Goal: Task Accomplishment & Management: Complete application form

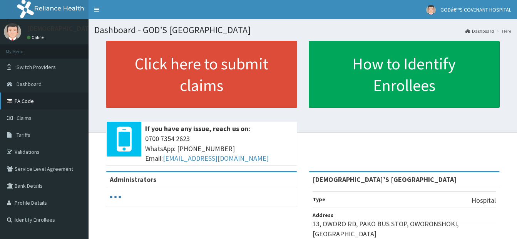
click at [24, 101] on link "PA Code" at bounding box center [44, 100] width 88 height 17
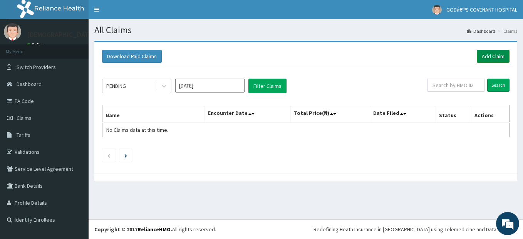
click at [484, 55] on link "Add Claim" at bounding box center [492, 56] width 33 height 13
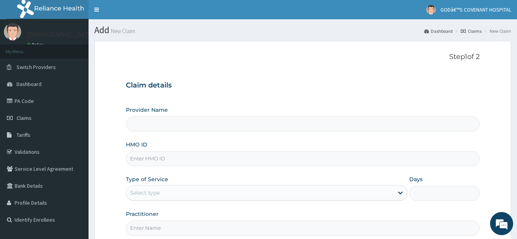
type input "[DEMOGRAPHIC_DATA]’S [GEOGRAPHIC_DATA]"
click at [145, 157] on input "HMO ID" at bounding box center [303, 158] width 354 height 15
type input "MFD/10079/B"
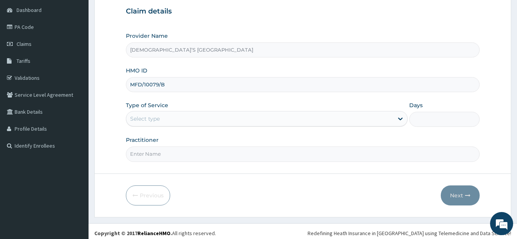
scroll to position [77, 0]
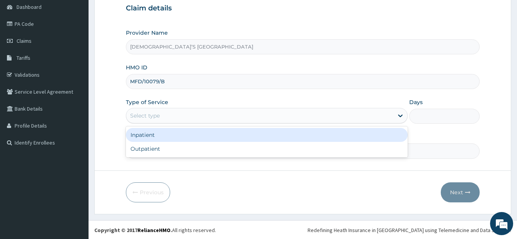
click at [197, 113] on div "Select type" at bounding box center [259, 115] width 267 height 12
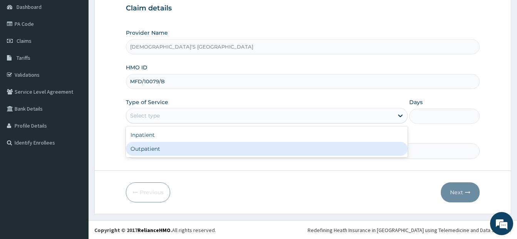
click at [170, 147] on div "Outpatient" at bounding box center [267, 149] width 282 height 14
type input "1"
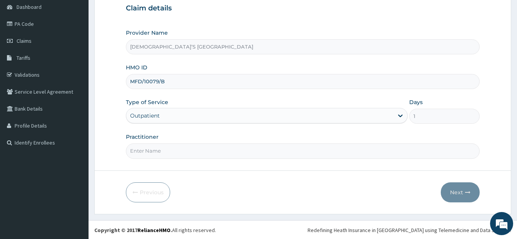
click at [179, 152] on input "Practitioner" at bounding box center [303, 150] width 354 height 15
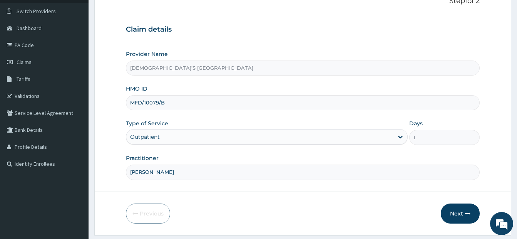
scroll to position [38, 0]
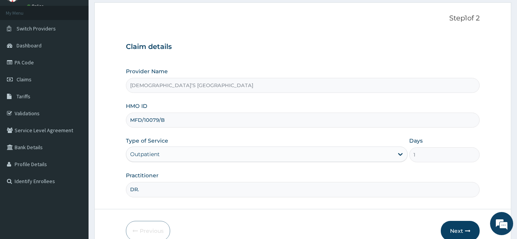
type input "DR. DARE"
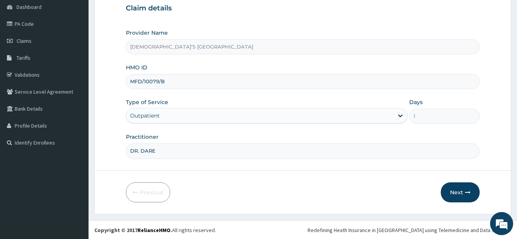
scroll to position [78, 0]
click at [462, 192] on button "Next" at bounding box center [460, 191] width 39 height 20
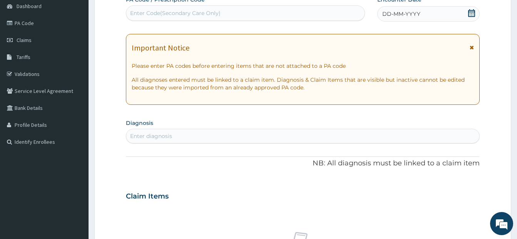
click at [234, 13] on div "Enter Code(Secondary Care Only)" at bounding box center [245, 13] width 238 height 12
type input "PA/0733E4"
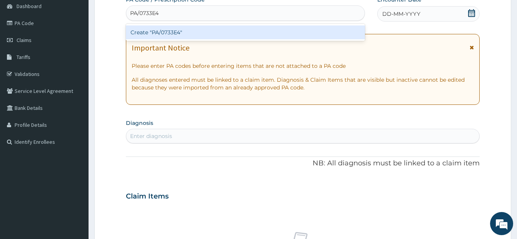
click at [170, 30] on div "Create "PA/0733E4"" at bounding box center [245, 32] width 239 height 14
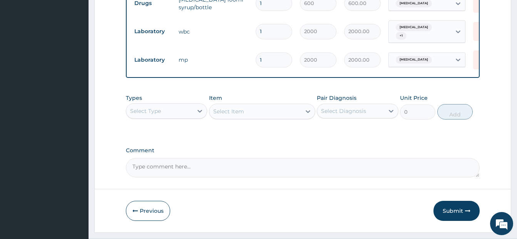
scroll to position [437, 0]
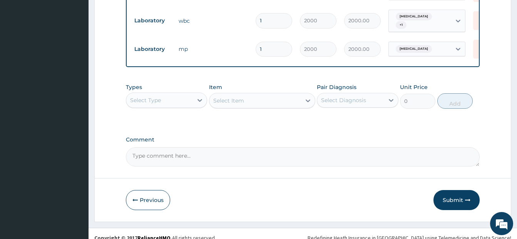
click at [174, 102] on div "Select Type" at bounding box center [159, 100] width 67 height 12
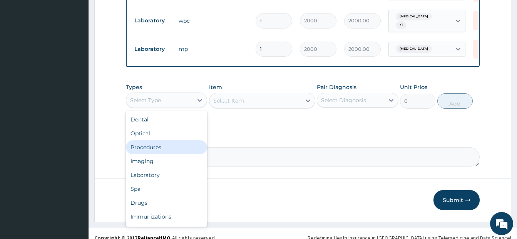
click at [167, 147] on div "Procedures" at bounding box center [166, 147] width 81 height 14
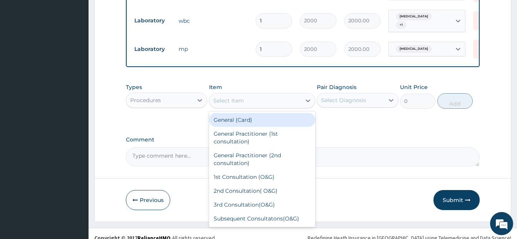
click at [255, 99] on div "Select Item" at bounding box center [255, 100] width 92 height 12
type input "GP"
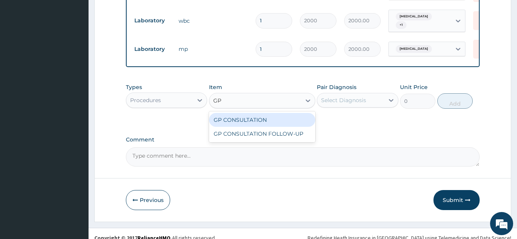
click at [255, 120] on div "GP CONSULTATION" at bounding box center [262, 120] width 106 height 14
type input "3500"
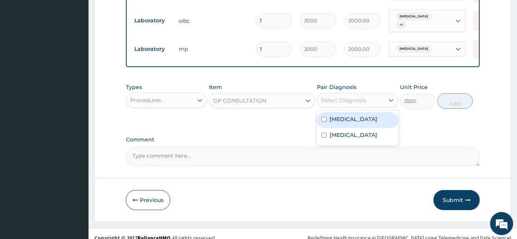
click at [352, 99] on div "Select Diagnosis" at bounding box center [343, 100] width 45 height 8
click at [324, 119] on input "checkbox" at bounding box center [323, 119] width 5 height 5
checkbox input "true"
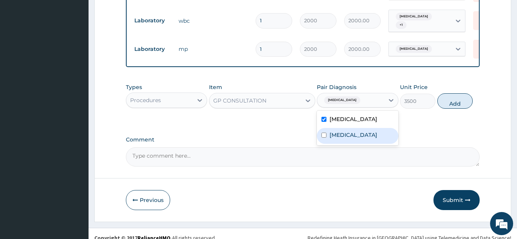
click at [325, 133] on input "checkbox" at bounding box center [323, 134] width 5 height 5
checkbox input "true"
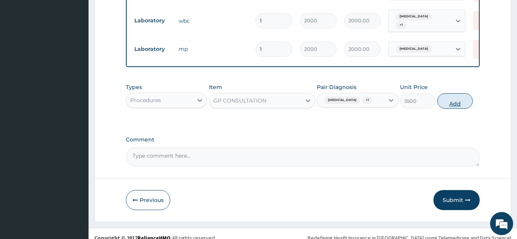
click at [449, 103] on button "Add" at bounding box center [454, 100] width 35 height 15
type input "0"
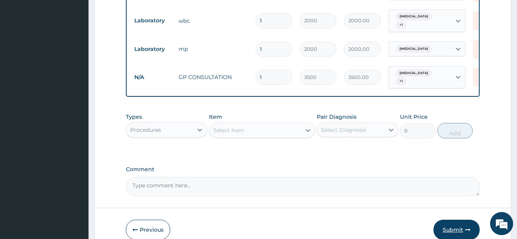
click at [444, 222] on button "Submit" at bounding box center [456, 229] width 46 height 20
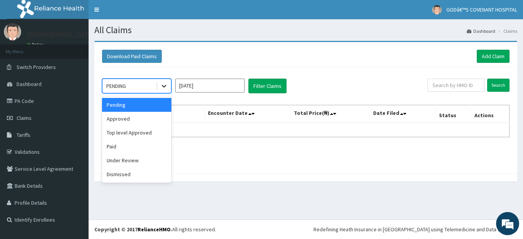
click at [168, 87] on div at bounding box center [164, 86] width 14 height 14
click at [138, 115] on div "Approved" at bounding box center [136, 119] width 69 height 14
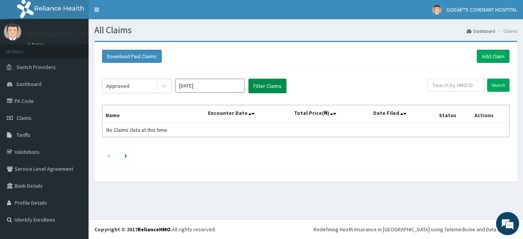
click at [269, 83] on button "Filter Claims" at bounding box center [267, 85] width 38 height 15
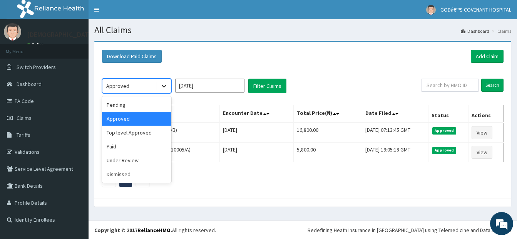
click at [164, 88] on icon at bounding box center [164, 86] width 8 height 8
click at [127, 135] on div "Top level Approved" at bounding box center [136, 132] width 69 height 14
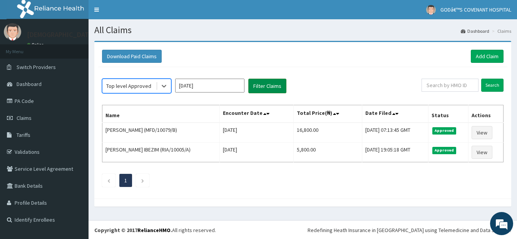
click at [253, 92] on button "Filter Claims" at bounding box center [267, 85] width 38 height 15
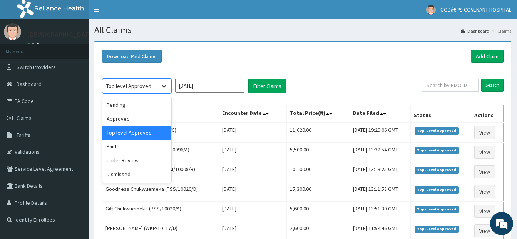
click at [168, 90] on div at bounding box center [164, 86] width 14 height 14
click at [138, 145] on div "Paid" at bounding box center [136, 146] width 69 height 14
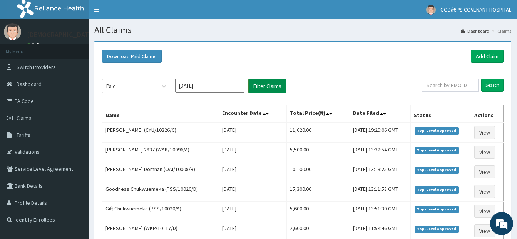
click at [263, 90] on button "Filter Claims" at bounding box center [267, 85] width 38 height 15
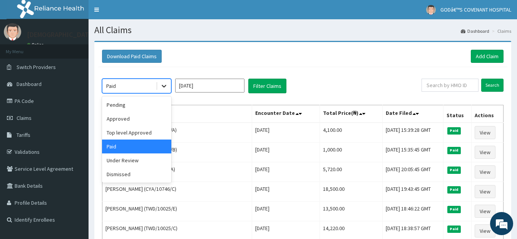
click at [162, 88] on icon at bounding box center [164, 86] width 8 height 8
click at [128, 161] on div "Under Review" at bounding box center [136, 160] width 69 height 14
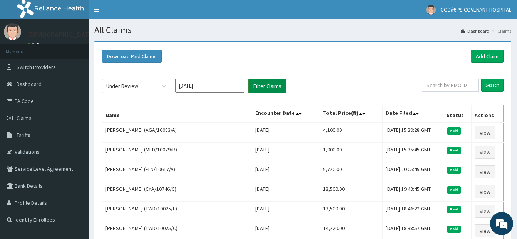
click at [251, 88] on button "Filter Claims" at bounding box center [267, 85] width 38 height 15
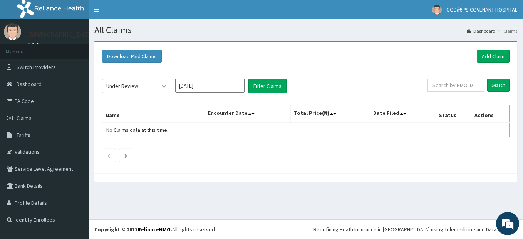
click at [162, 87] on icon at bounding box center [164, 86] width 8 height 8
